Goal: Information Seeking & Learning: Learn about a topic

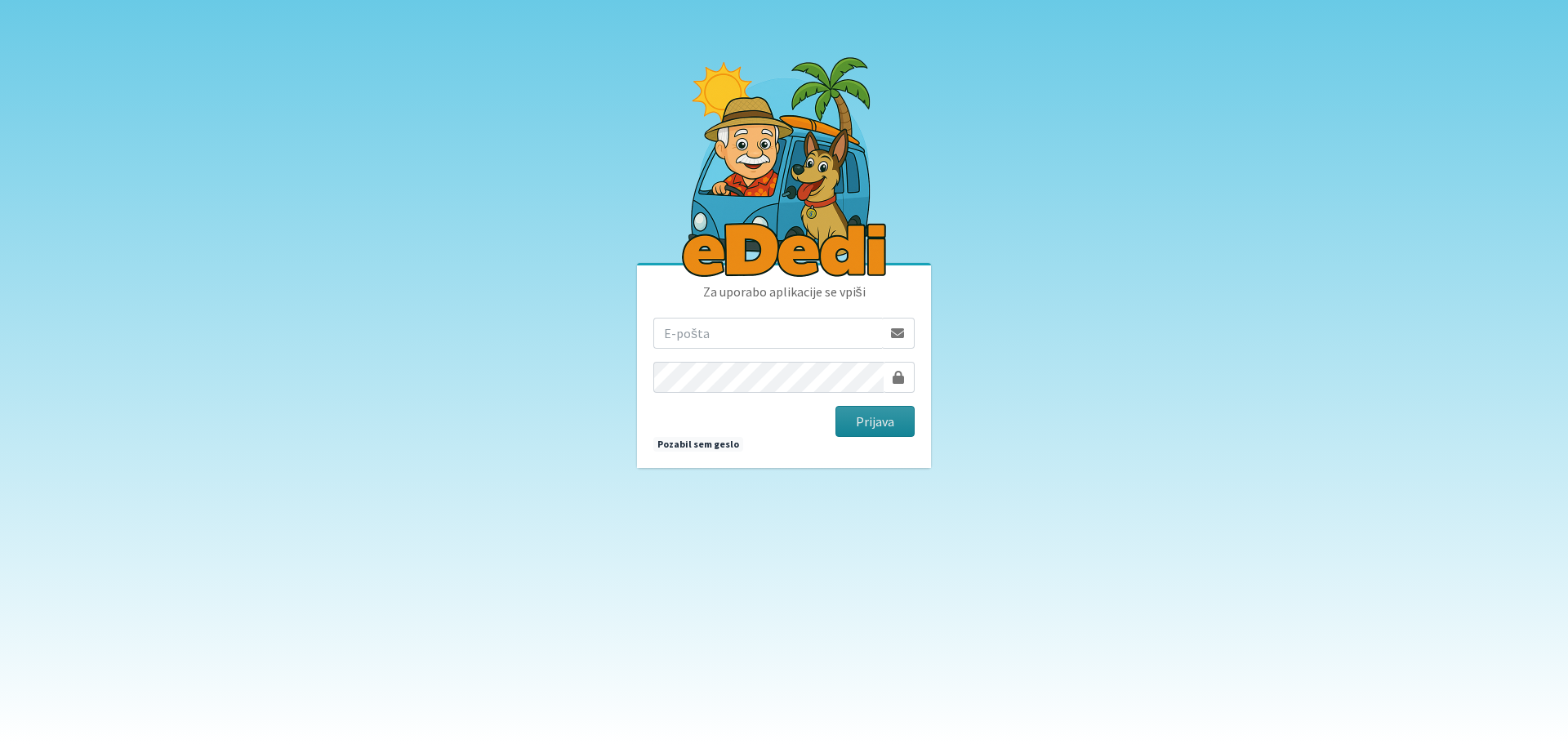
type input "matjaz.hrvatin@gmail.com"
click at [901, 428] on button "Prijava" at bounding box center [875, 421] width 79 height 31
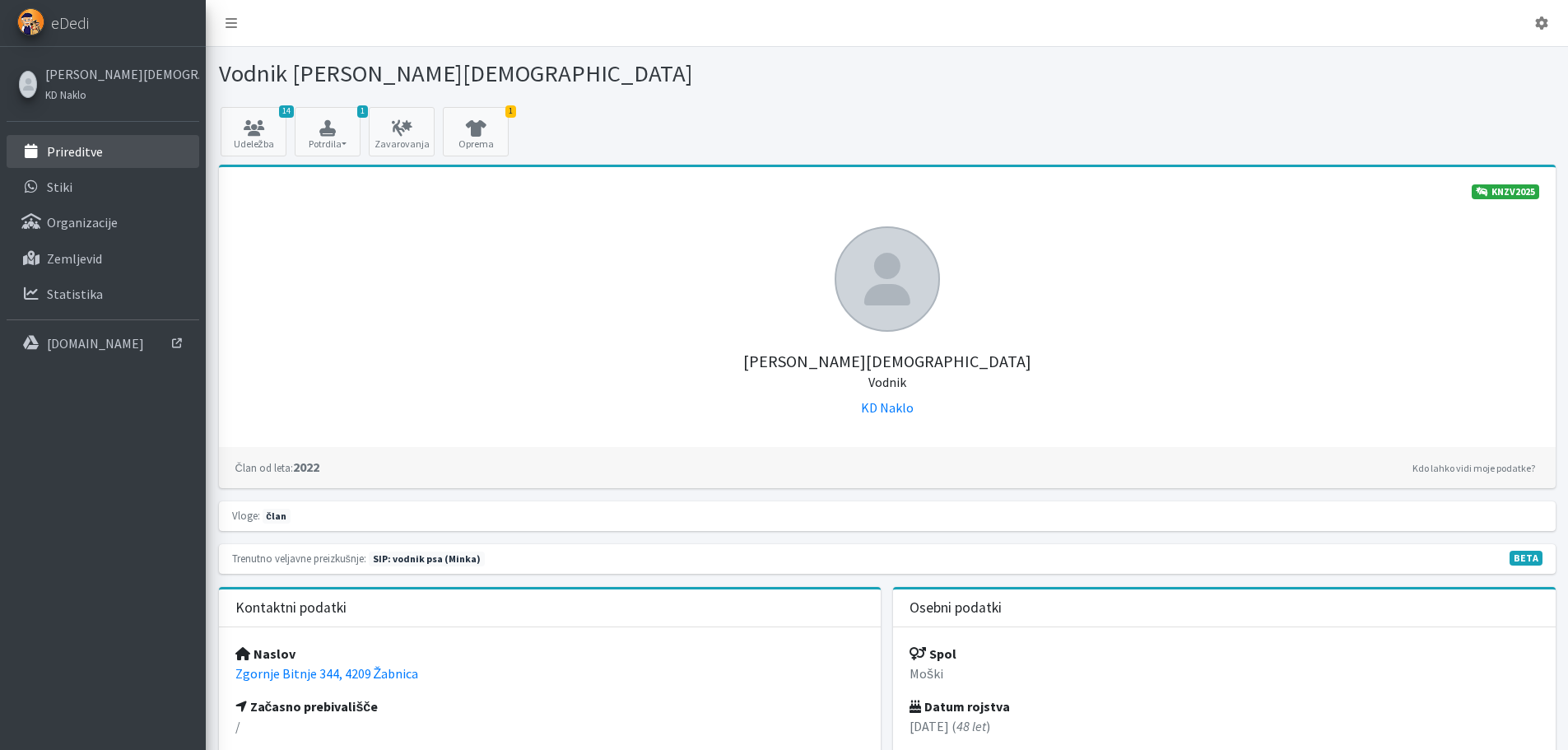
click at [105, 154] on link "Prireditve" at bounding box center [103, 151] width 193 height 33
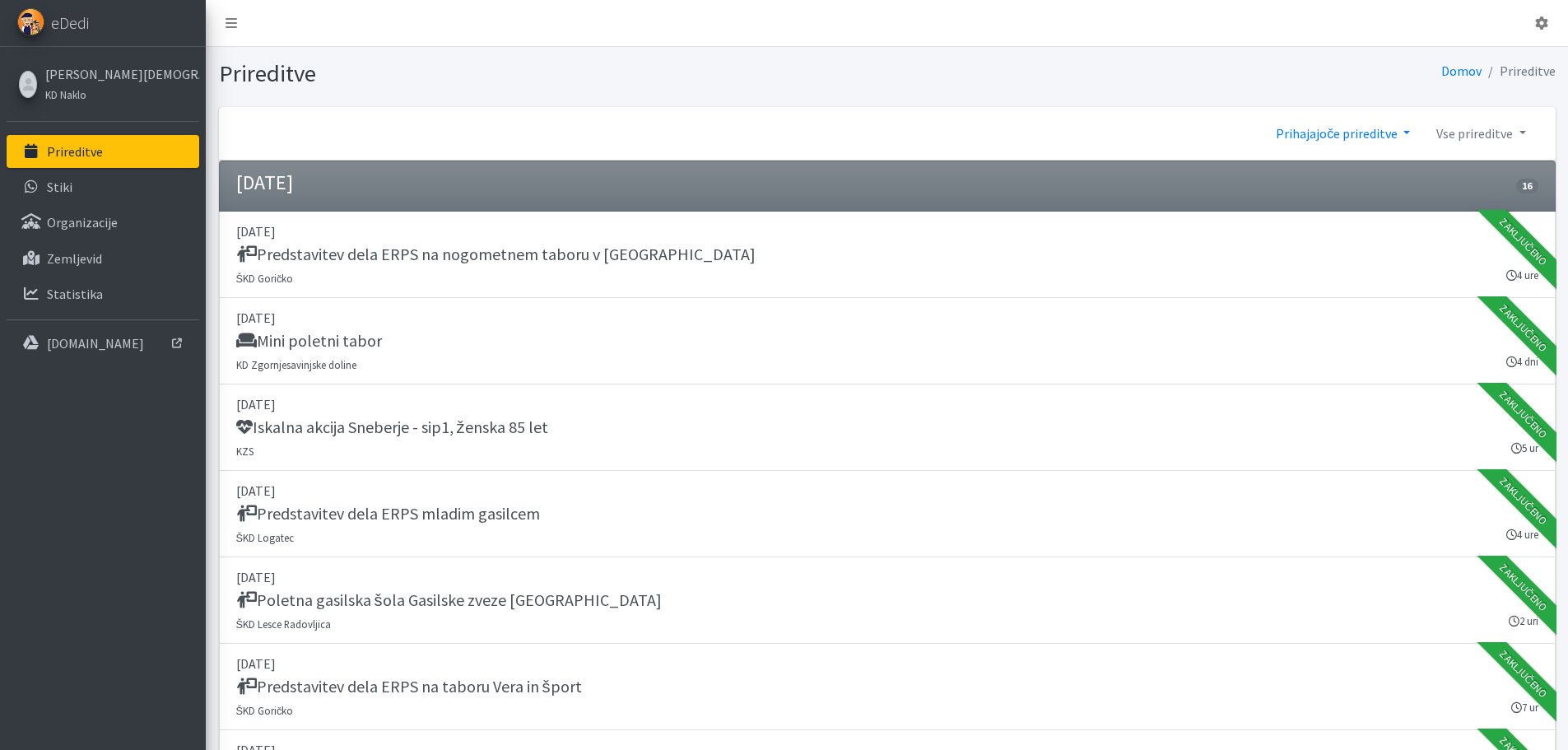
click at [1383, 134] on link "Prihajajoče prireditve" at bounding box center [1342, 133] width 160 height 33
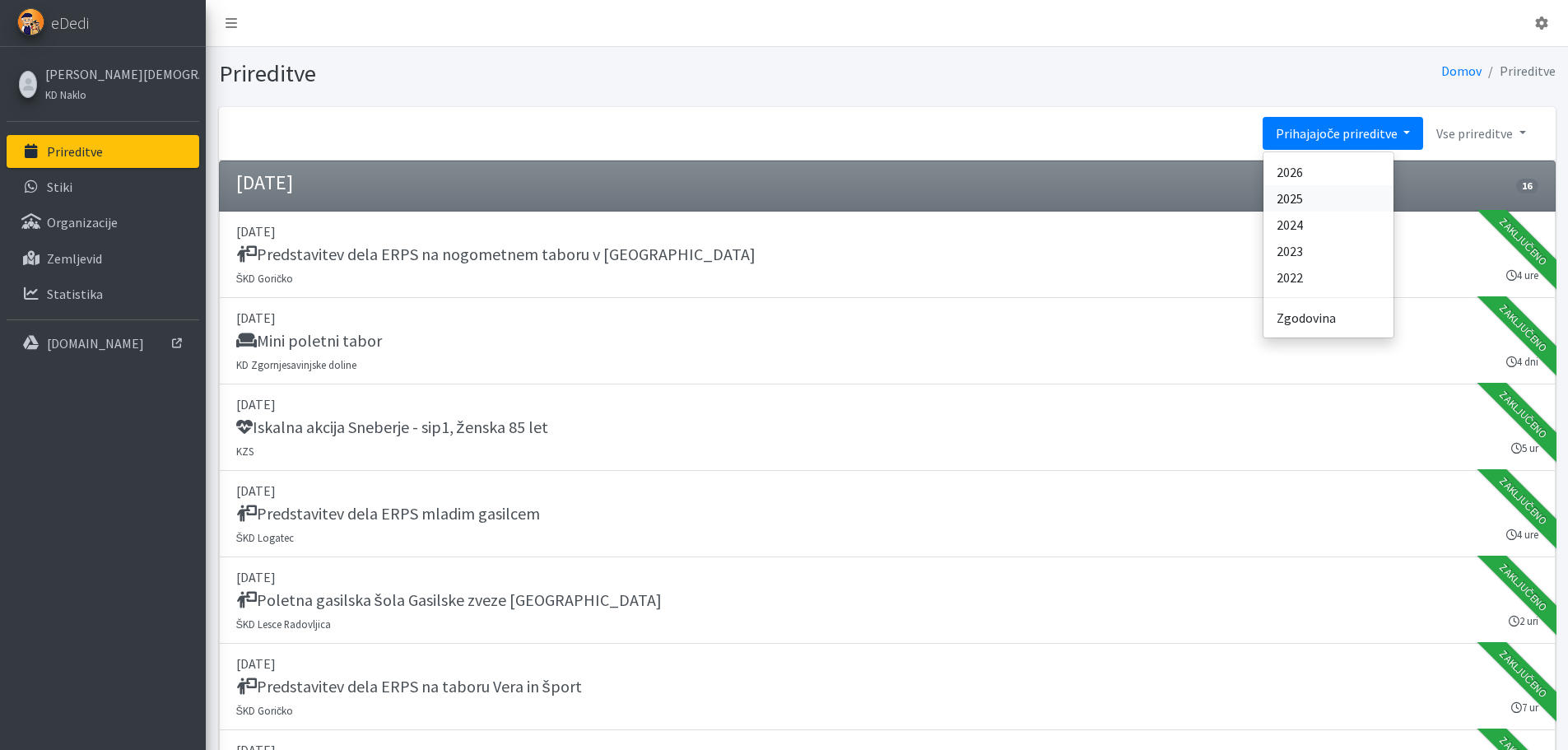
click at [1350, 200] on link "2025" at bounding box center [1328, 198] width 130 height 26
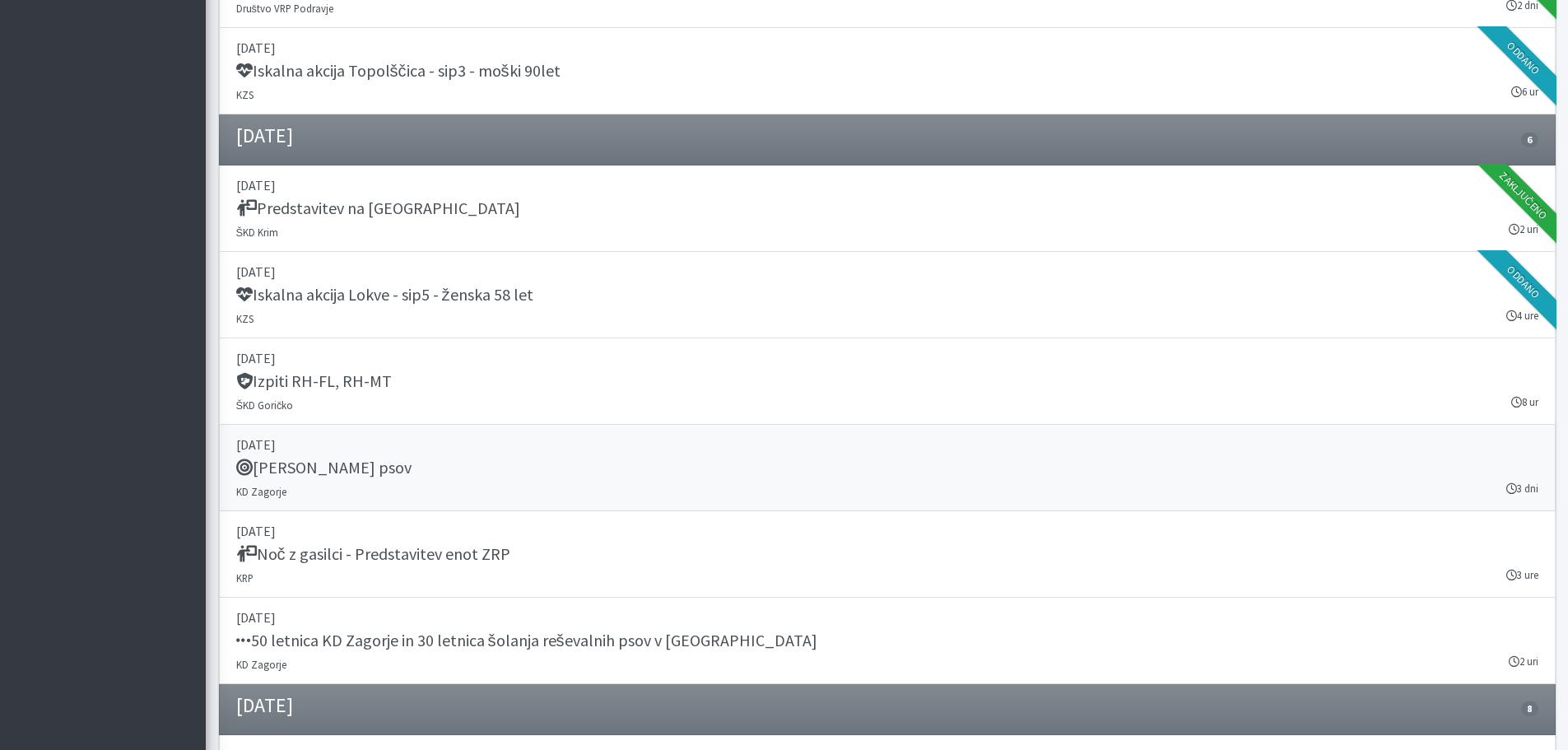
scroll to position [17578, 0]
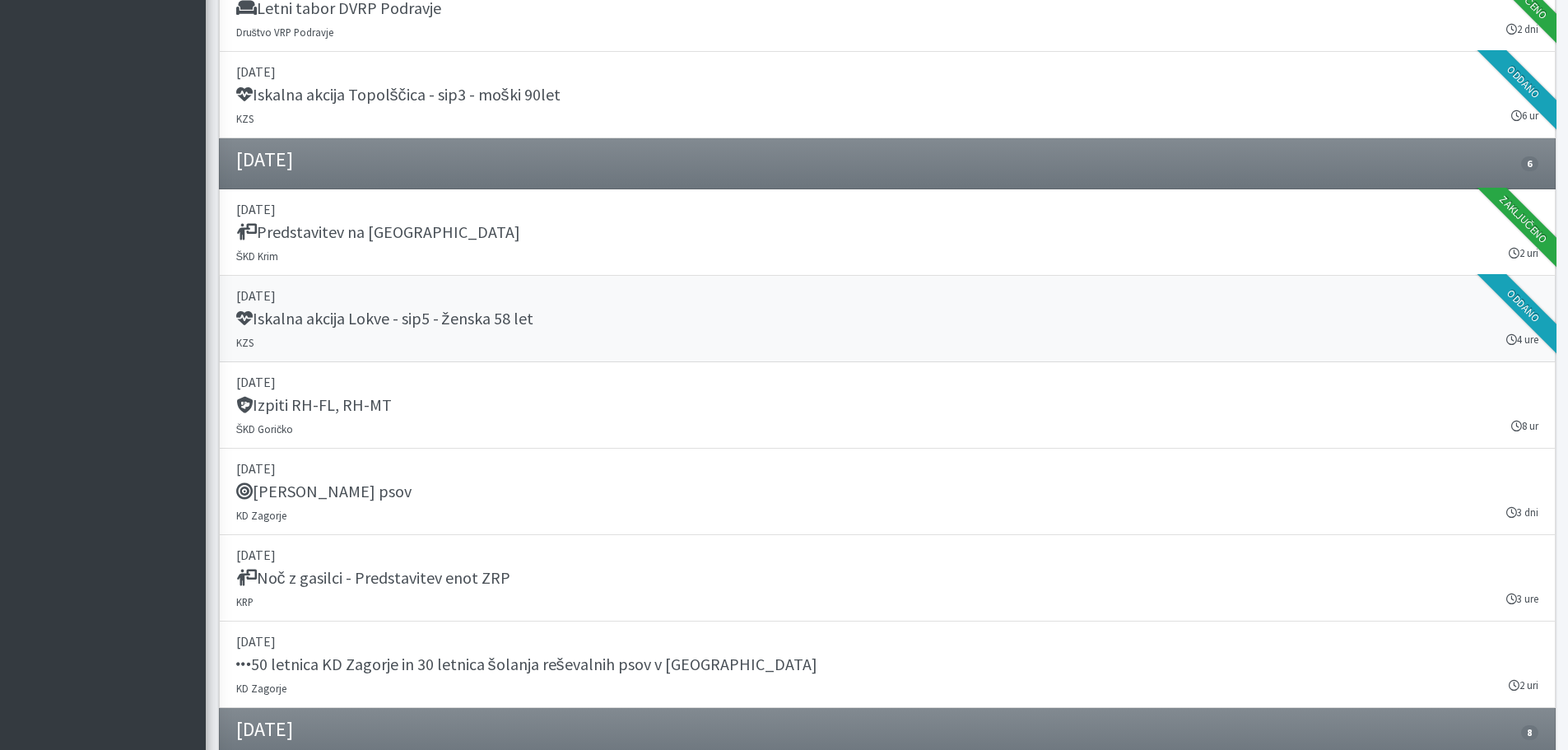
click at [514, 324] on h5 "Iskalna akcija Lokve - sip5 - ženska 58 let" at bounding box center [384, 318] width 297 height 20
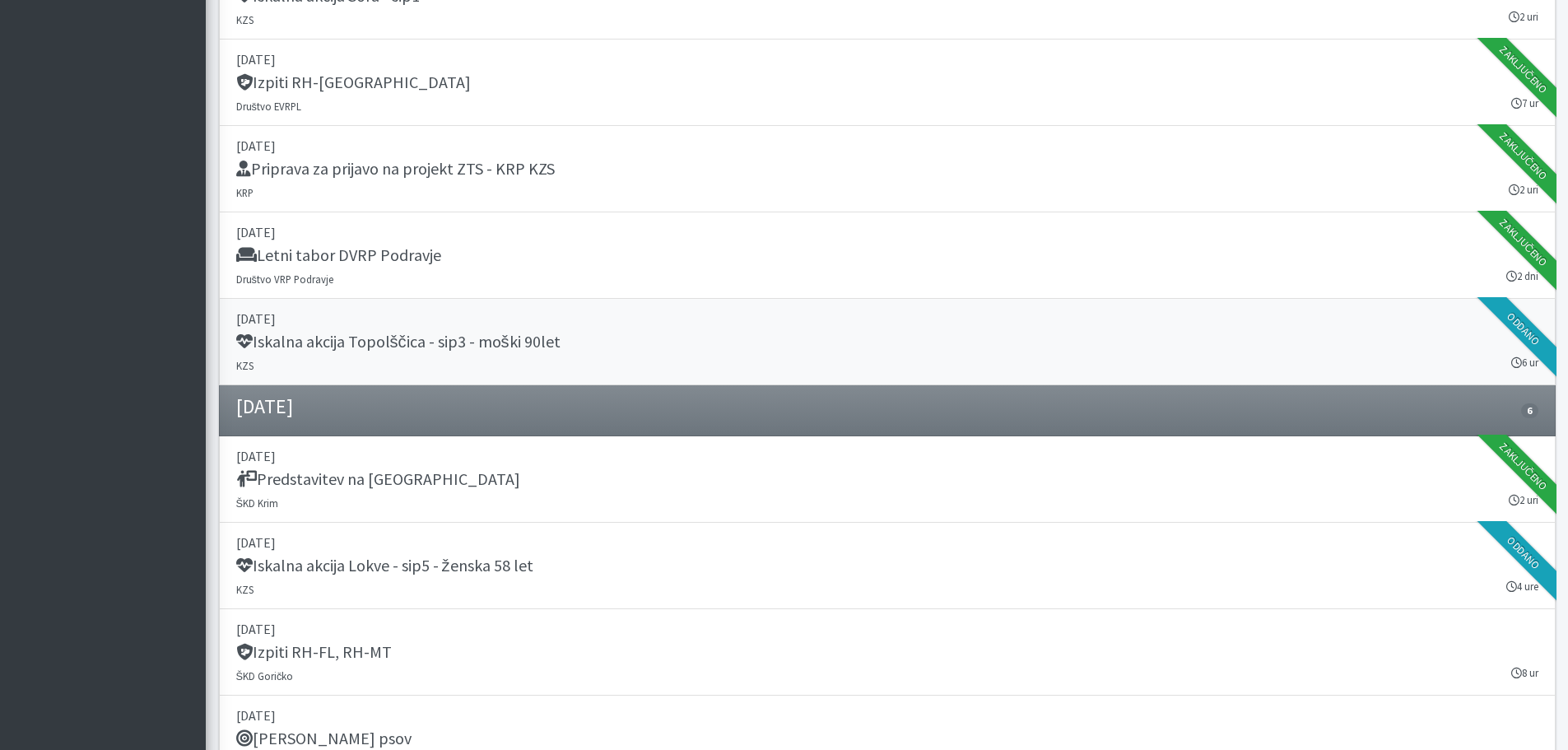
scroll to position [17249, 0]
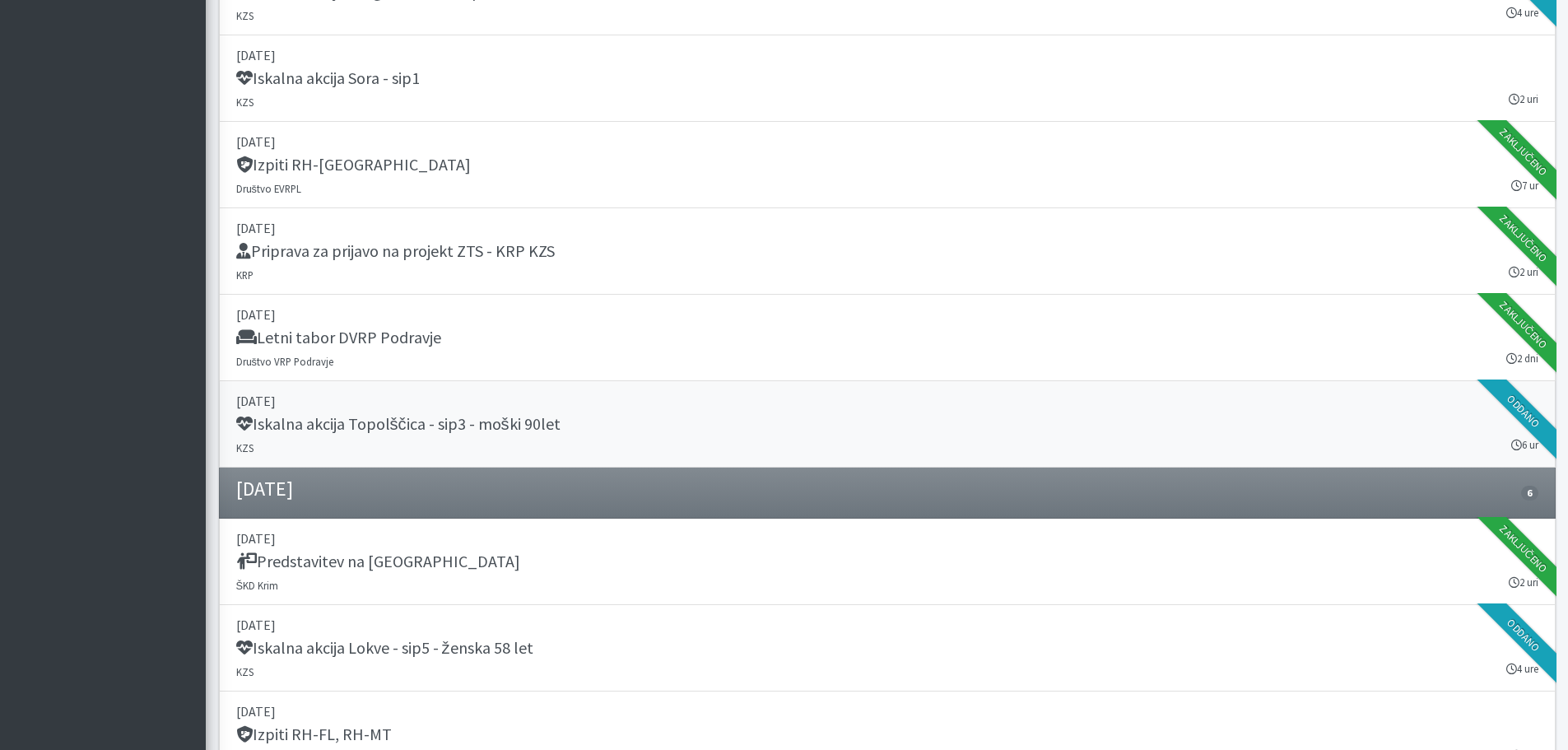
click at [515, 431] on h5 "Iskalna akcija Topolščica - sip3 - moški 90let" at bounding box center [398, 423] width 324 height 20
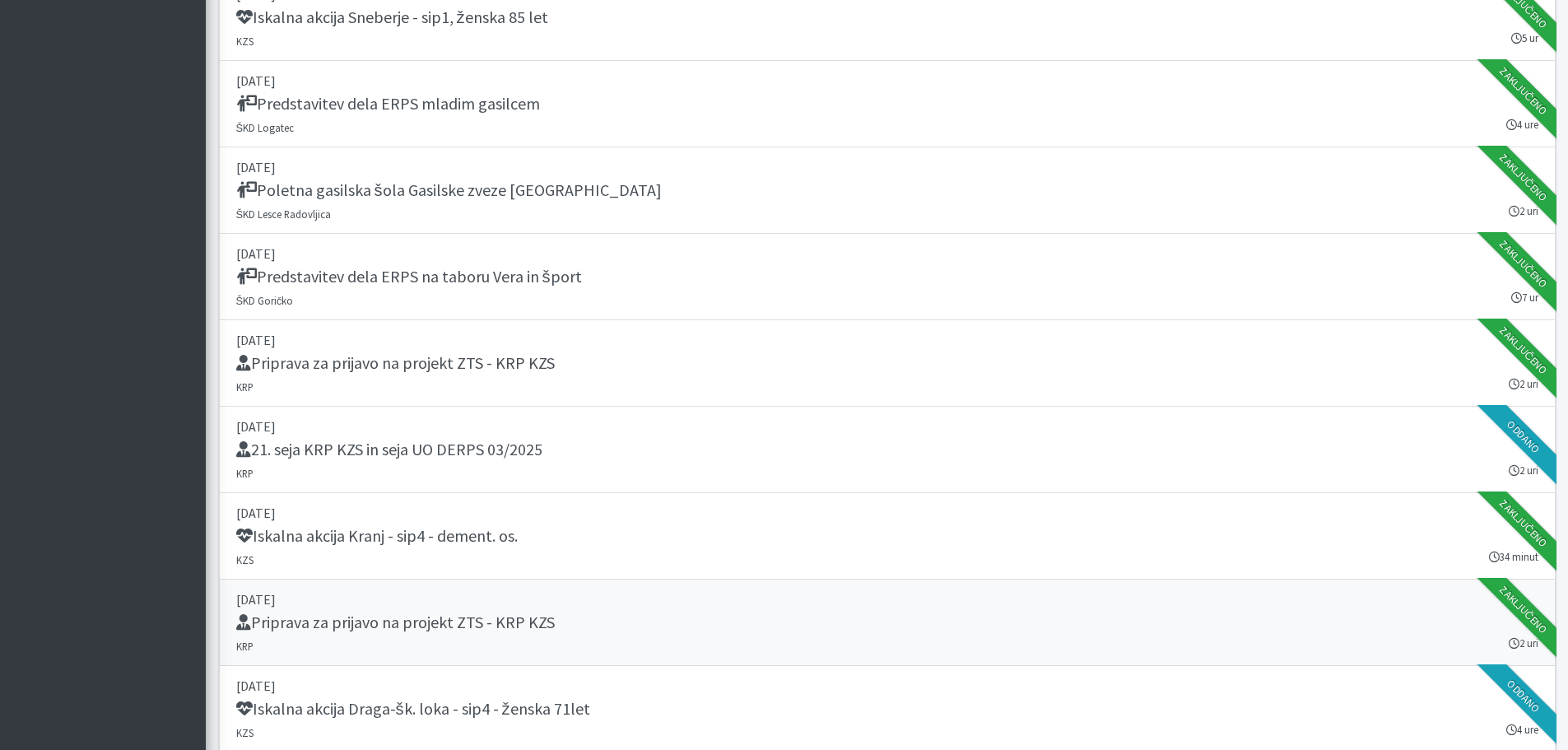
scroll to position [16508, 0]
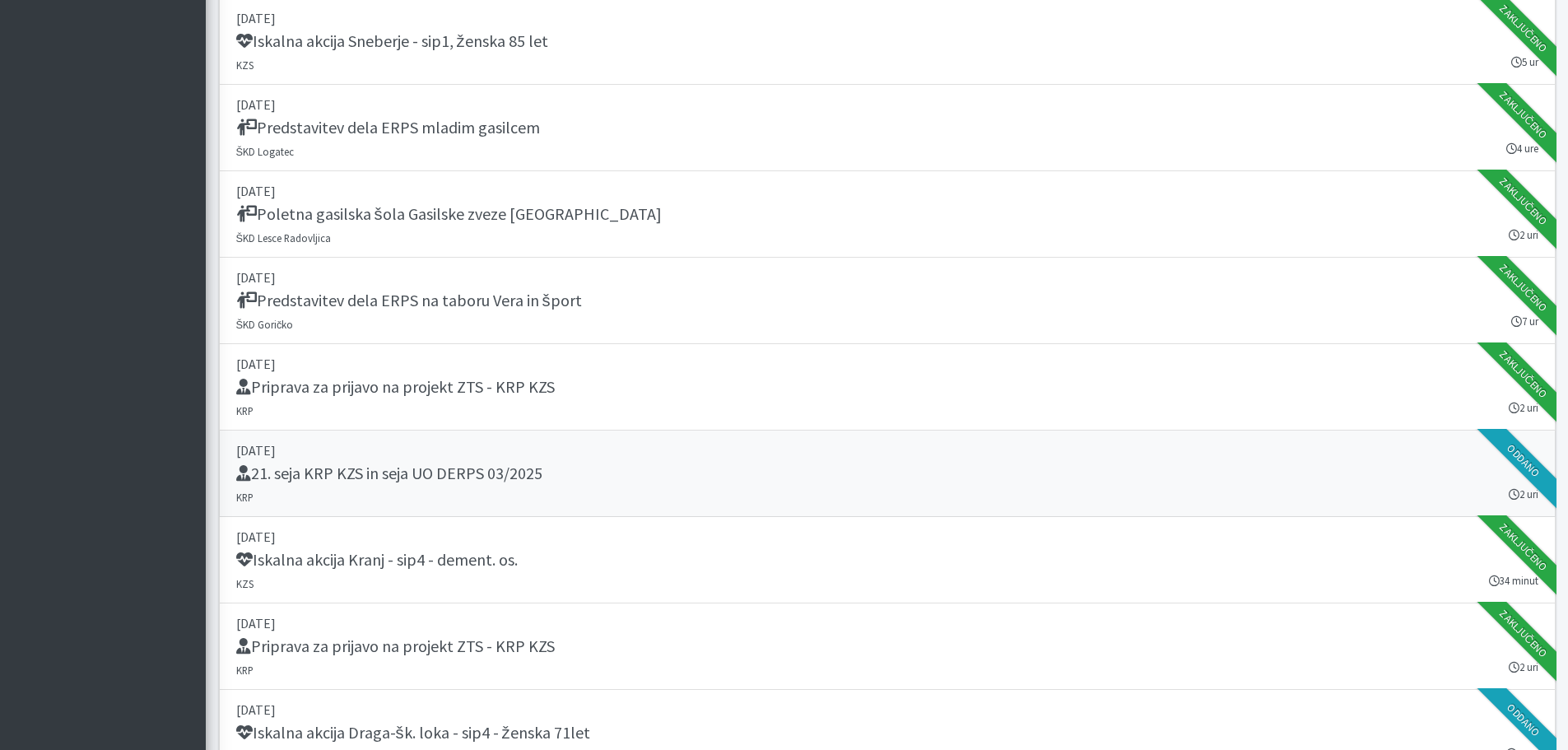
click at [481, 473] on h5 "21. seja KRP KZS in seja UO DERPS 03/2025" at bounding box center [389, 473] width 306 height 20
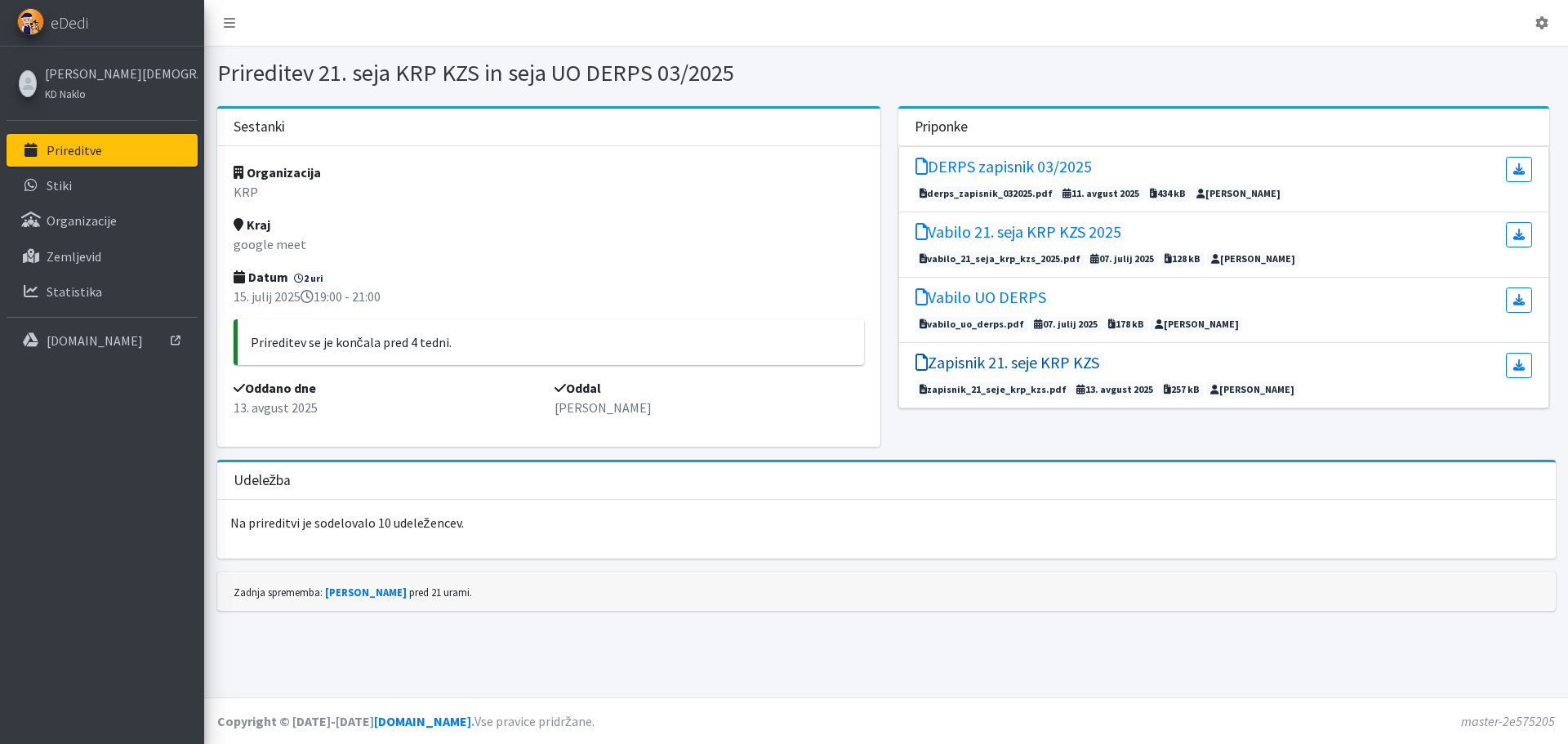
click at [1024, 363] on h5 "Zapisnik 21. seje KRP KZS" at bounding box center [1007, 362] width 183 height 19
